Goal: Task Accomplishment & Management: Manage account settings

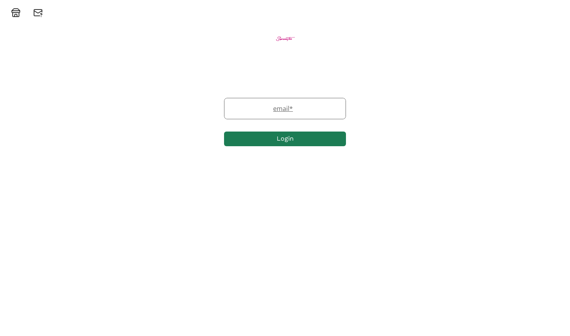
click at [280, 105] on label "email *" at bounding box center [280, 108] width 113 height 9
type input "bigbjholland@icloud.com"
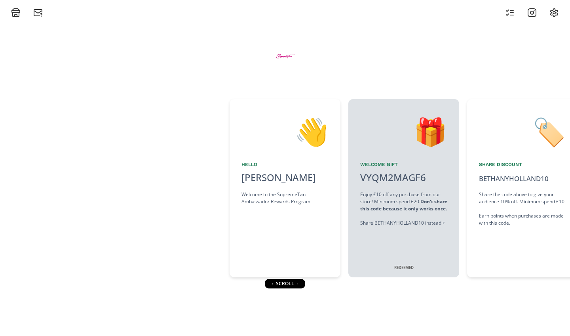
drag, startPoint x: 525, startPoint y: 219, endPoint x: 366, endPoint y: 252, distance: 161.6
click at [368, 251] on div "👋 Hello [PERSON_NAME] Welcome to the SupremeTan Ambassador Rewards Program! 🎁 W…" at bounding box center [285, 188] width 570 height 186
click at [300, 279] on div "← scroll →" at bounding box center [285, 283] width 40 height 9
click at [296, 279] on div "← scroll →" at bounding box center [285, 283] width 40 height 9
click at [298, 279] on div "← scroll →" at bounding box center [285, 283] width 40 height 9
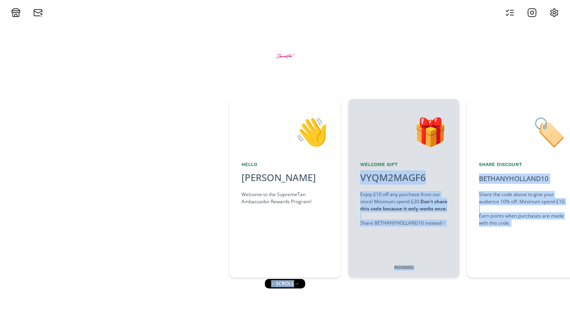
drag, startPoint x: 290, startPoint y: 276, endPoint x: 334, endPoint y: 275, distance: 44.3
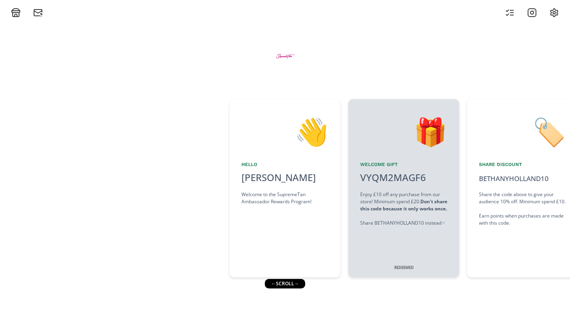
click at [325, 297] on div "👋 Hello [PERSON_NAME] Welcome to the SupremeTan Ambassador Rewards Program! 🎁 W…" at bounding box center [285, 176] width 570 height 318
drag, startPoint x: 300, startPoint y: 279, endPoint x: 339, endPoint y: 284, distance: 39.8
click at [342, 285] on div "👋 Hello [PERSON_NAME] Welcome to the SupremeTan Ambassador Rewards Program! 🎁 W…" at bounding box center [285, 176] width 570 height 318
click at [339, 284] on div "👋 Hello [PERSON_NAME] Welcome to the SupremeTan Ambassador Rewards Program! 🎁 W…" at bounding box center [285, 176] width 570 height 318
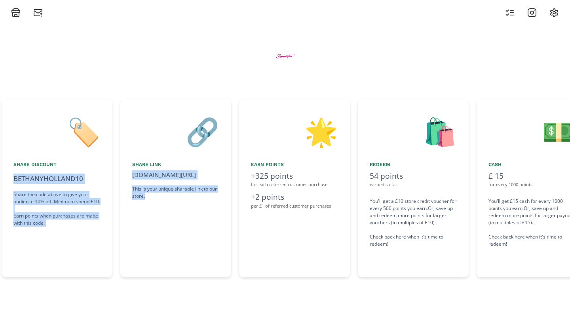
scroll to position [0, 495]
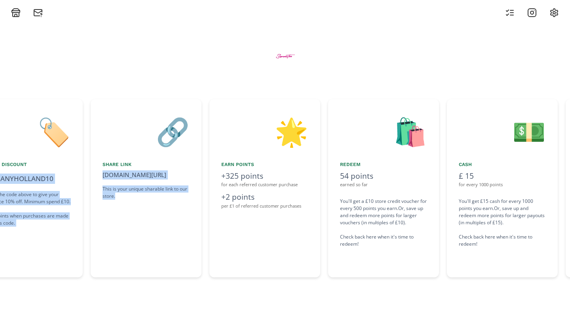
drag, startPoint x: 337, startPoint y: 253, endPoint x: 173, endPoint y: 259, distance: 164.8
click at [172, 259] on div "👋 Hello [PERSON_NAME] Welcome to the SupremeTan Ambassador Rewards Program! 🎁 W…" at bounding box center [285, 188] width 570 height 186
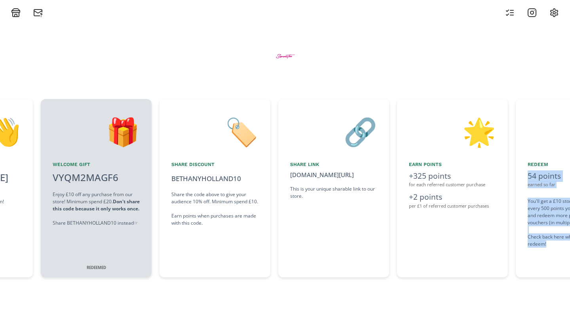
scroll to position [0, 300]
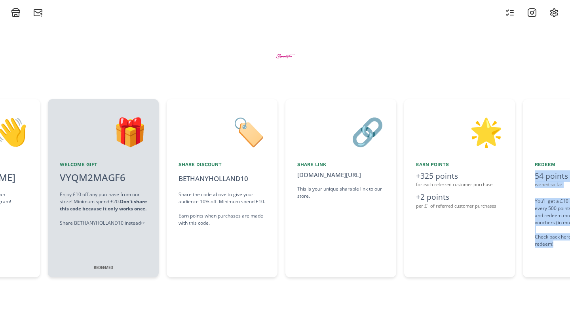
drag, startPoint x: 419, startPoint y: 257, endPoint x: 484, endPoint y: 266, distance: 65.4
click at [484, 266] on div "👋 Hello [PERSON_NAME] Welcome to the SupremeTan Ambassador Rewards Program! 🎁 W…" at bounding box center [285, 188] width 570 height 186
click at [452, 67] on div at bounding box center [284, 56] width 475 height 42
click at [413, 74] on div at bounding box center [284, 56] width 475 height 42
click at [15, 15] on icon at bounding box center [16, 15] width 2 height 2
